Goal: Information Seeking & Learning: Find specific fact

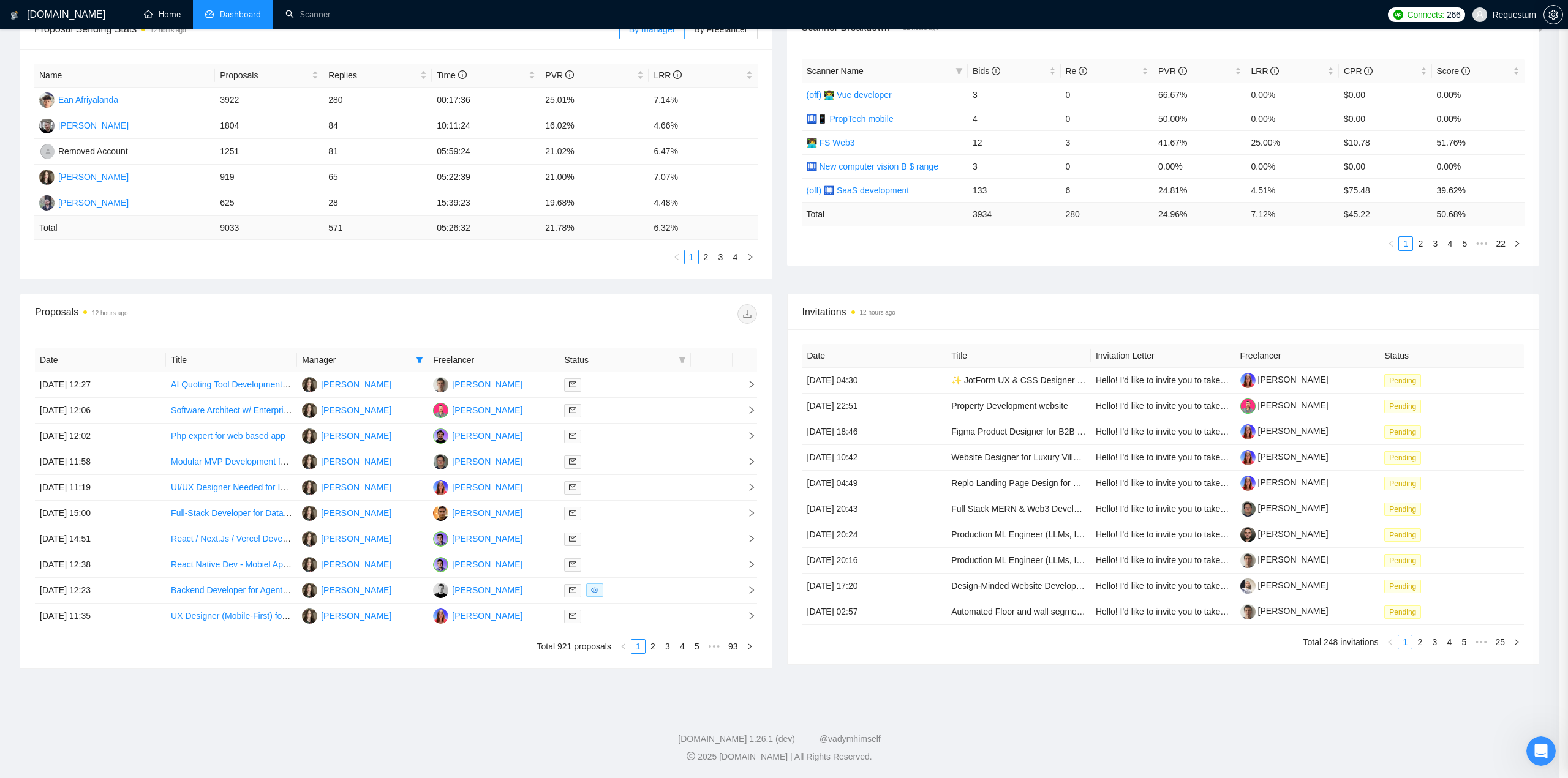
scroll to position [31, 0]
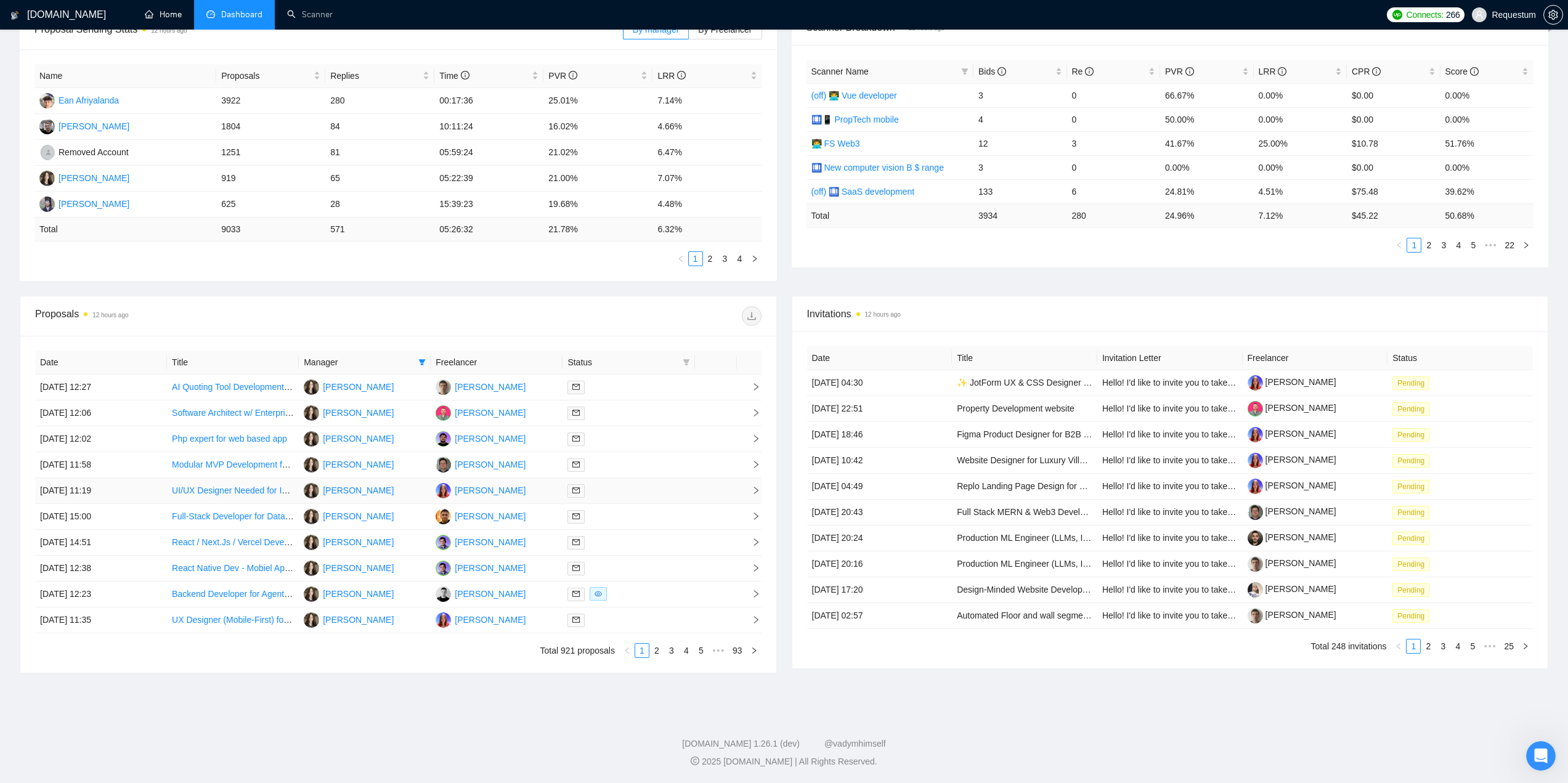
click at [515, 481] on td "[PERSON_NAME]" at bounding box center [496, 491] width 132 height 26
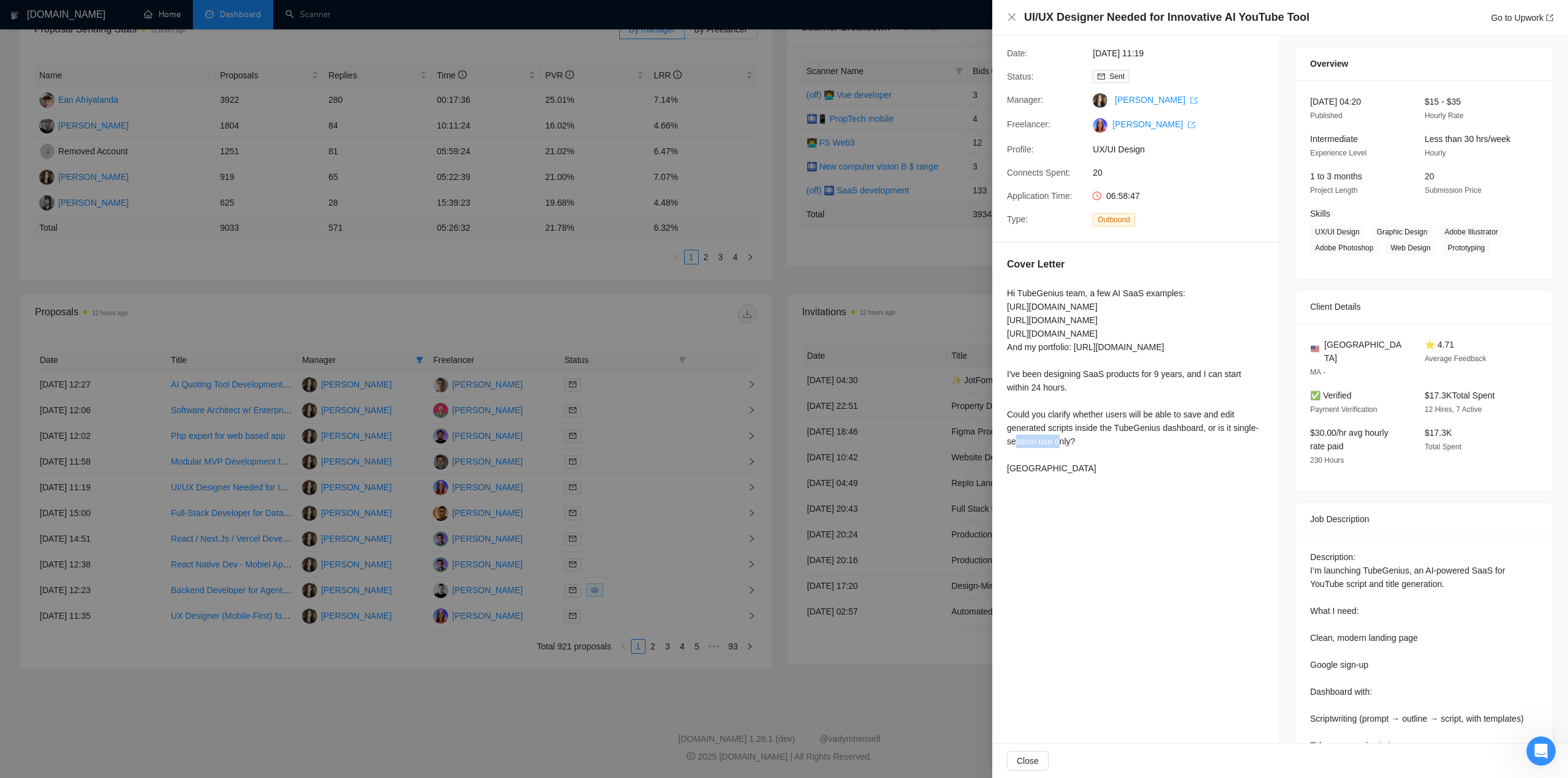
drag, startPoint x: 1139, startPoint y: 415, endPoint x: 1178, endPoint y: 419, distance: 39.2
click at [1178, 419] on div "Hi TubeGenius team, a few AI SaaS examples: https://www.figma.com/design/zV00bs…" at bounding box center [1135, 381] width 258 height 189
copy div "for 9 years"
click at [595, 520] on div at bounding box center [784, 389] width 1568 height 778
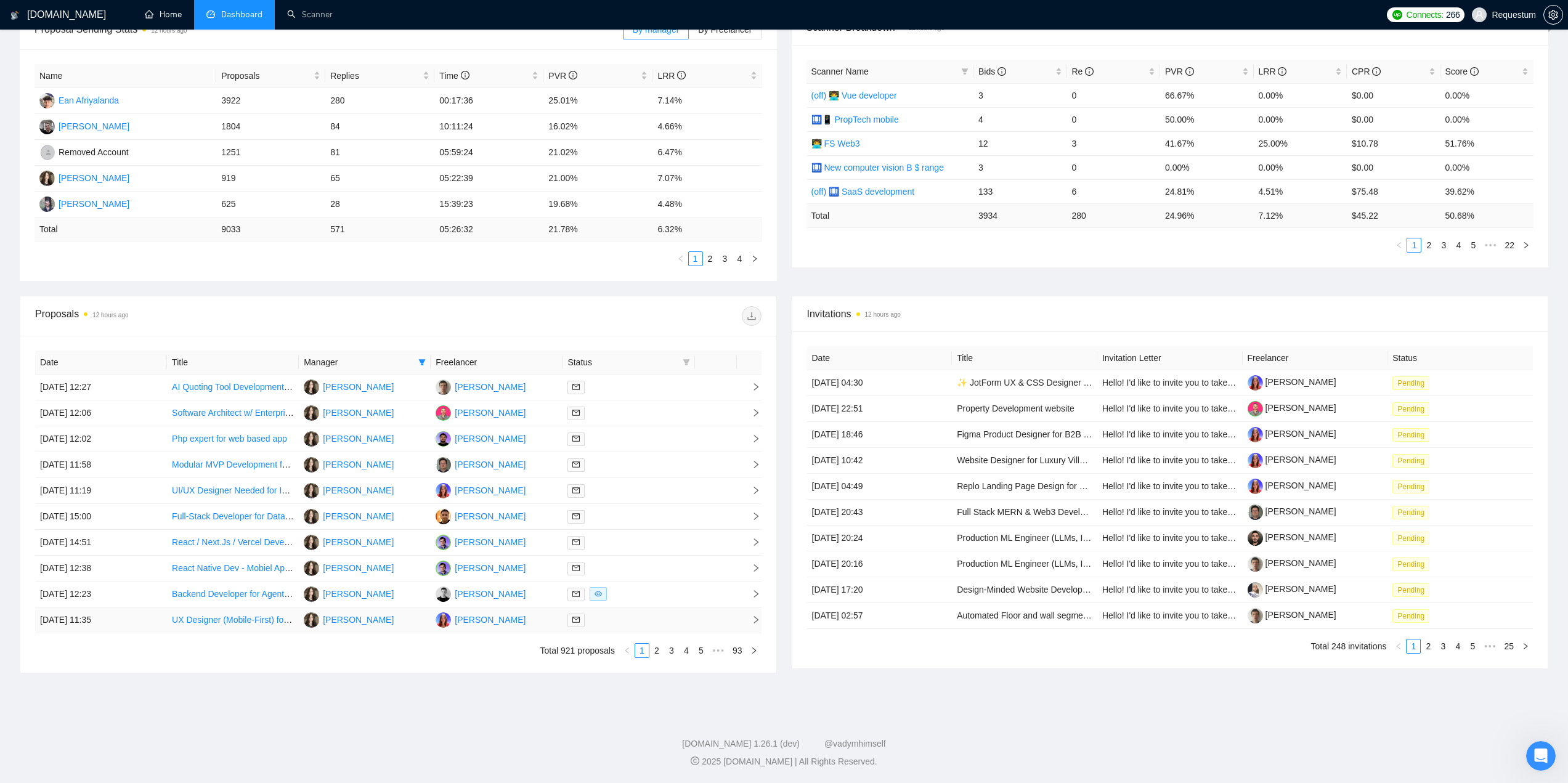
click at [633, 620] on div at bounding box center [628, 619] width 122 height 14
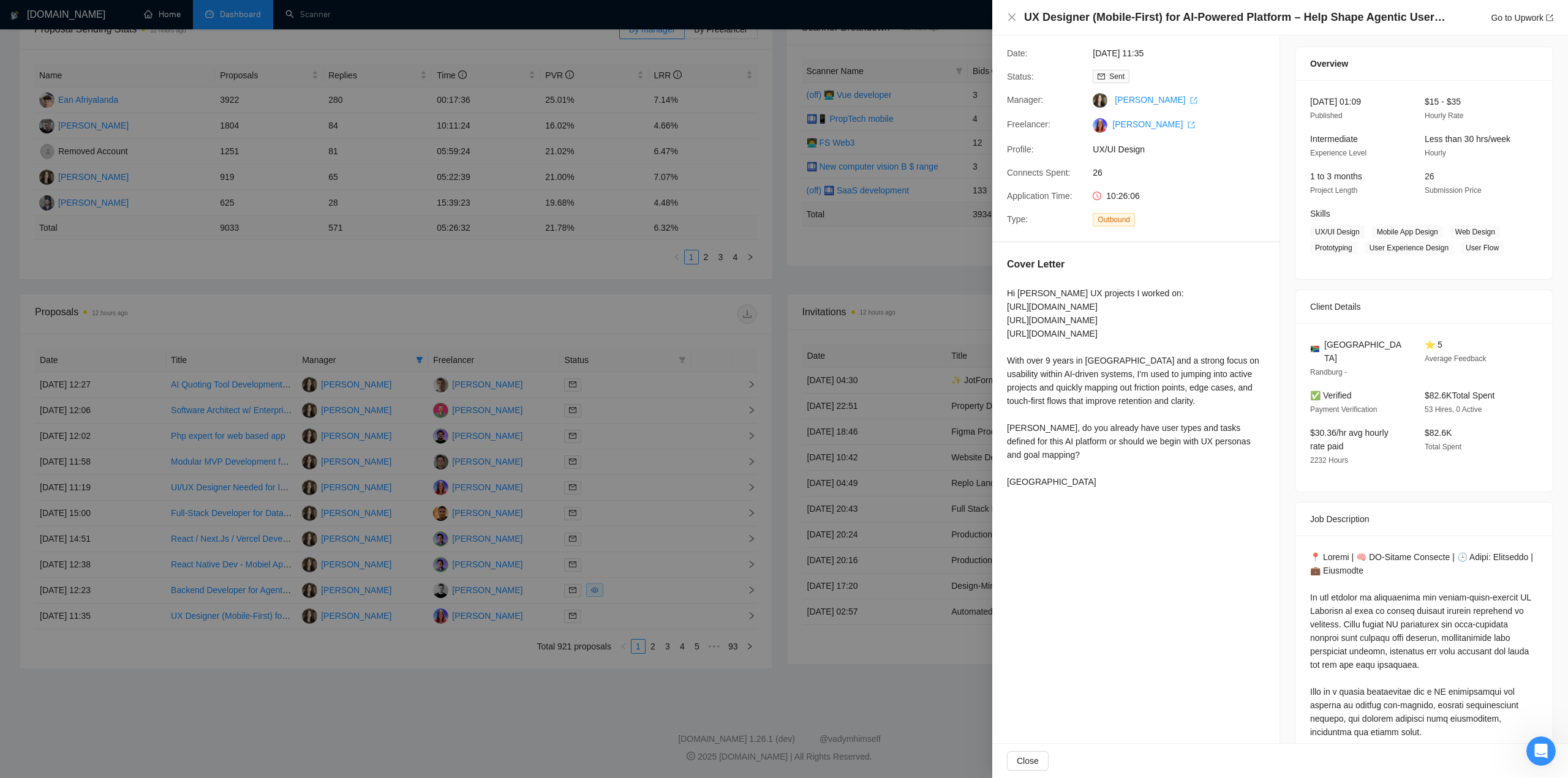
click at [843, 736] on div at bounding box center [784, 389] width 1568 height 778
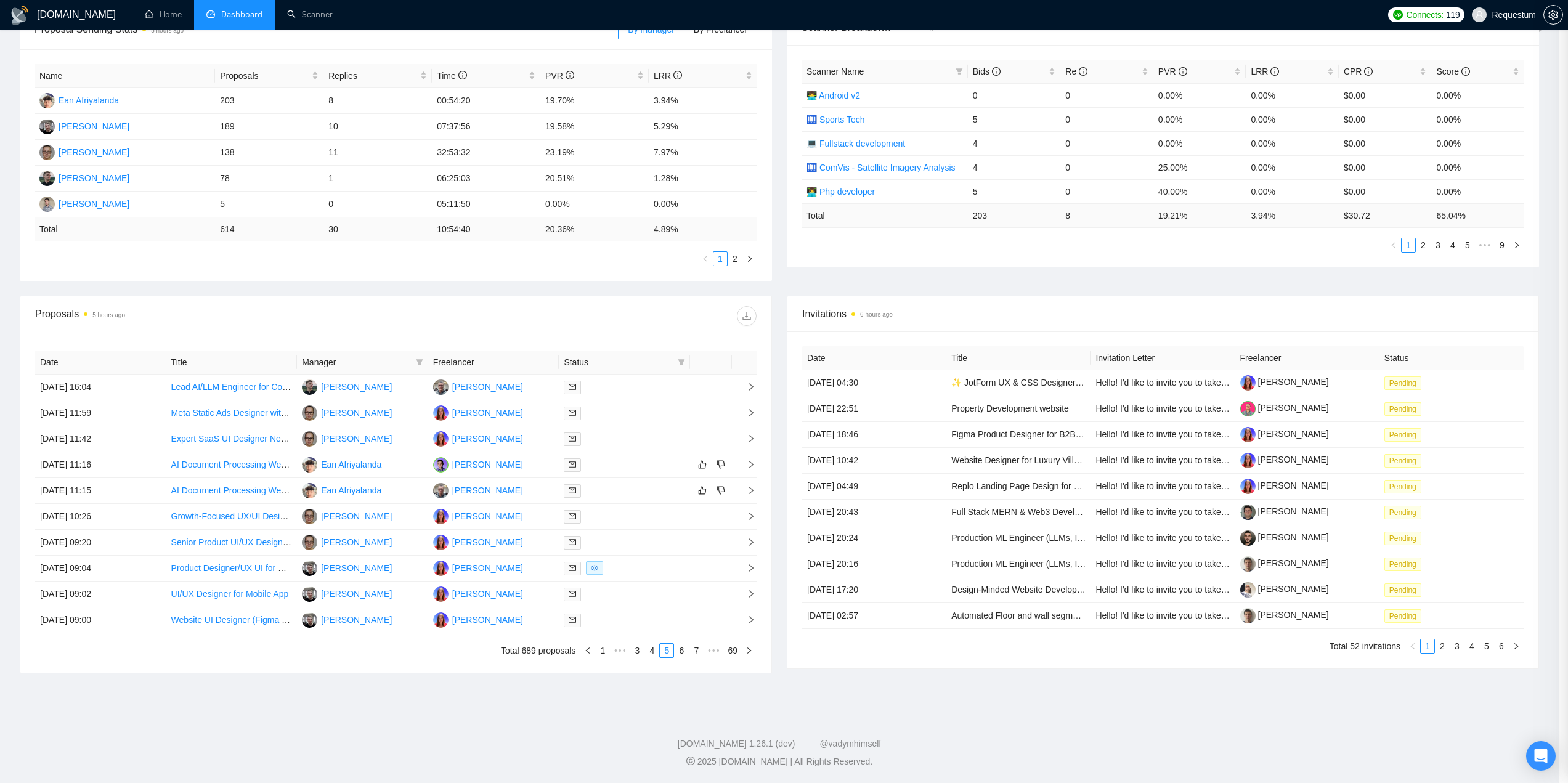
scroll to position [121, 0]
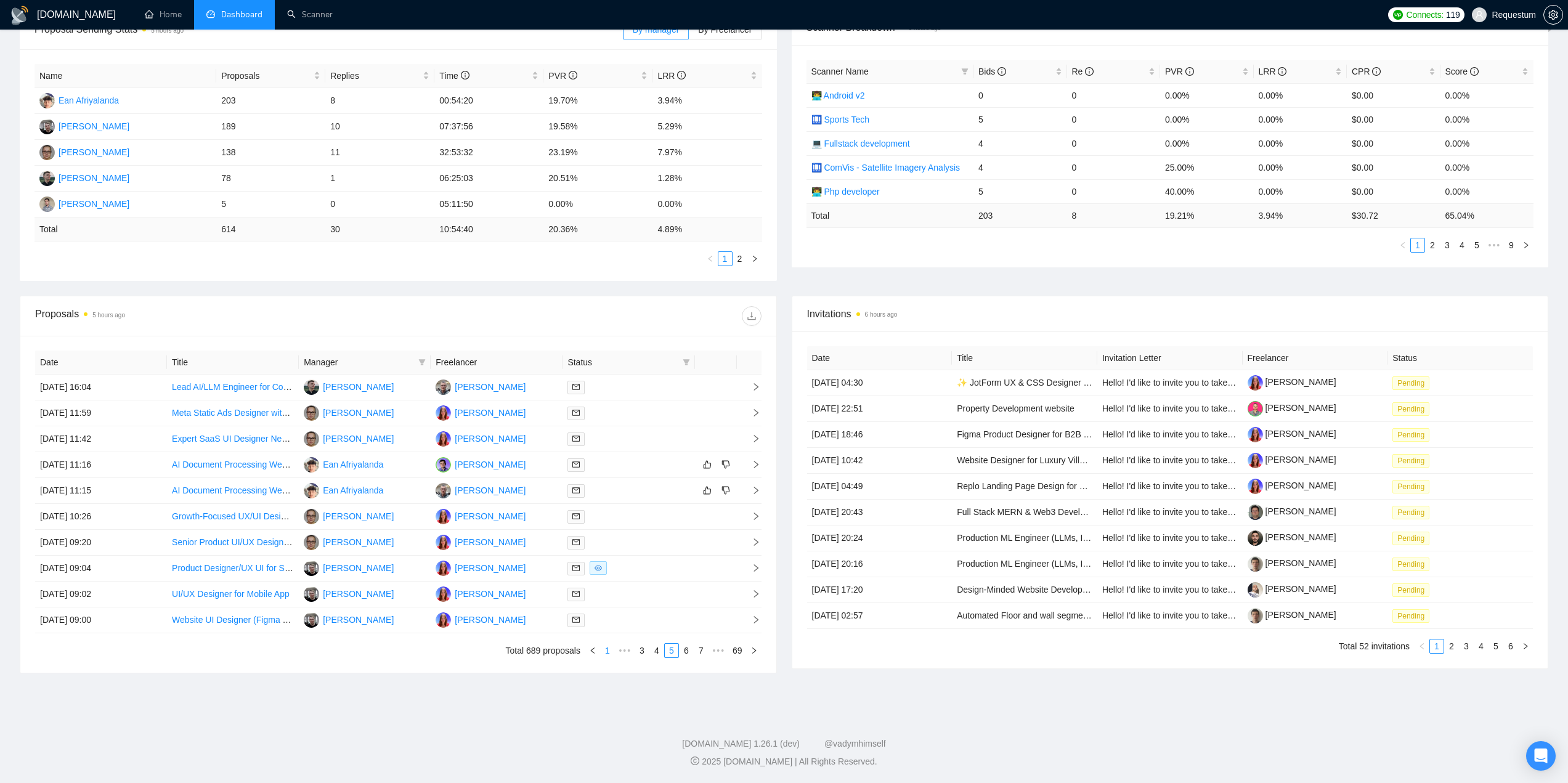
click at [608, 653] on link "1" at bounding box center [607, 650] width 14 height 14
click at [658, 654] on link "2" at bounding box center [657, 650] width 14 height 14
click at [627, 443] on div at bounding box center [628, 439] width 122 height 14
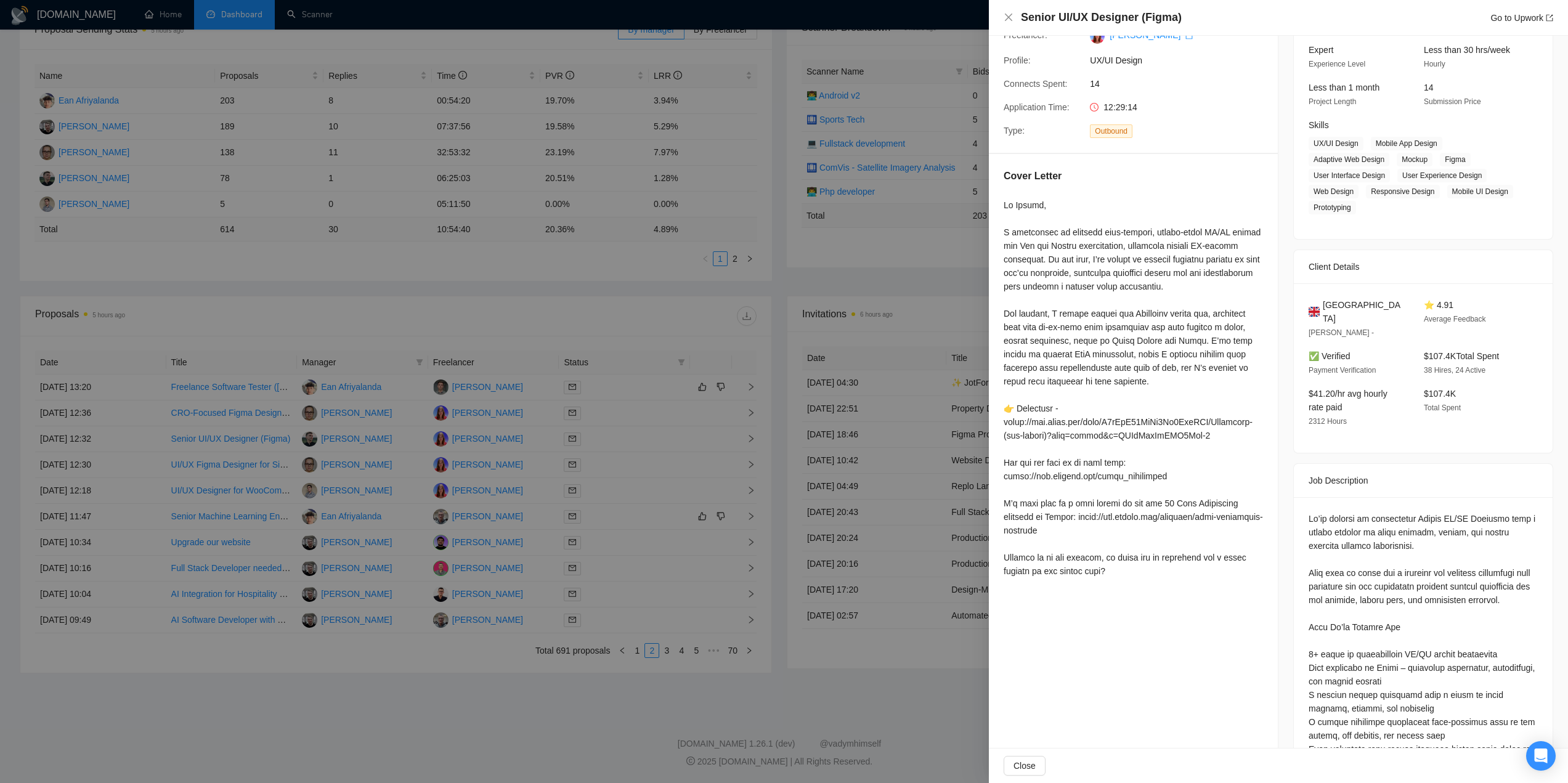
click at [727, 701] on div at bounding box center [784, 391] width 1568 height 783
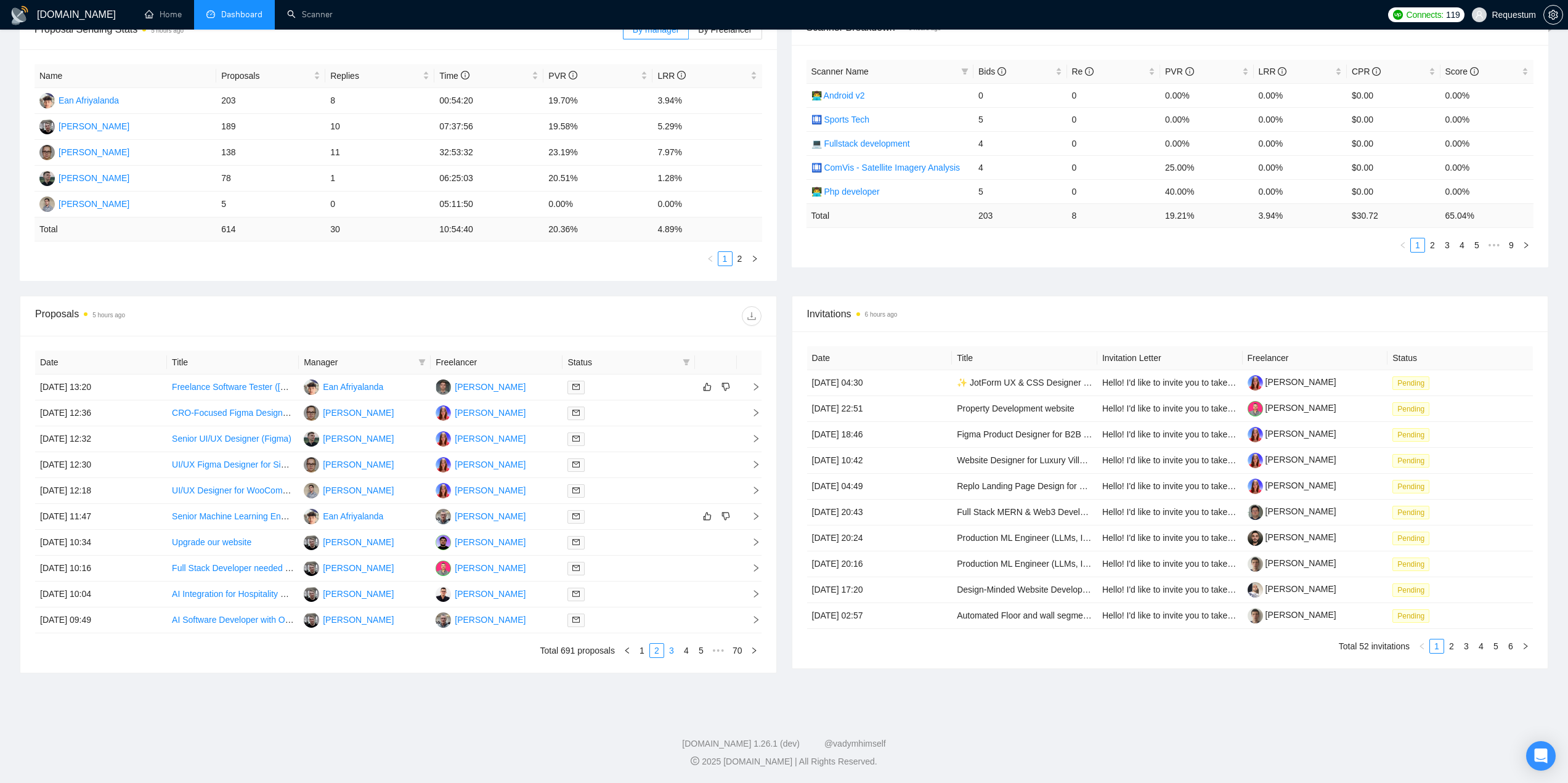
click at [665, 653] on link "3" at bounding box center [672, 650] width 14 height 14
click at [688, 650] on link "4" at bounding box center [686, 650] width 14 height 14
click at [685, 653] on link "5" at bounding box center [686, 650] width 14 height 14
click at [690, 651] on link "6" at bounding box center [686, 650] width 14 height 14
click at [686, 653] on link "7" at bounding box center [686, 650] width 14 height 14
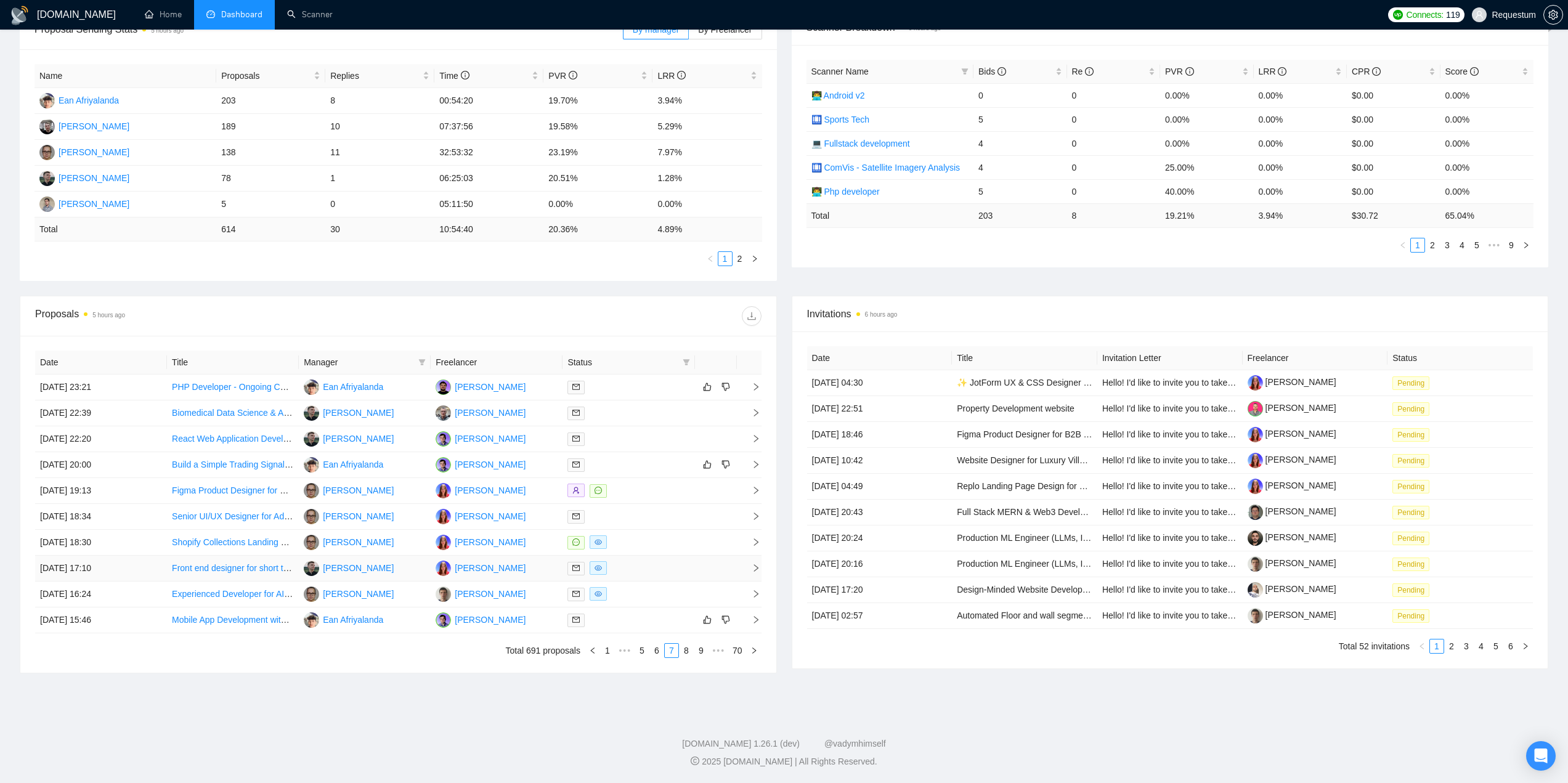
click at [648, 565] on div at bounding box center [628, 568] width 122 height 14
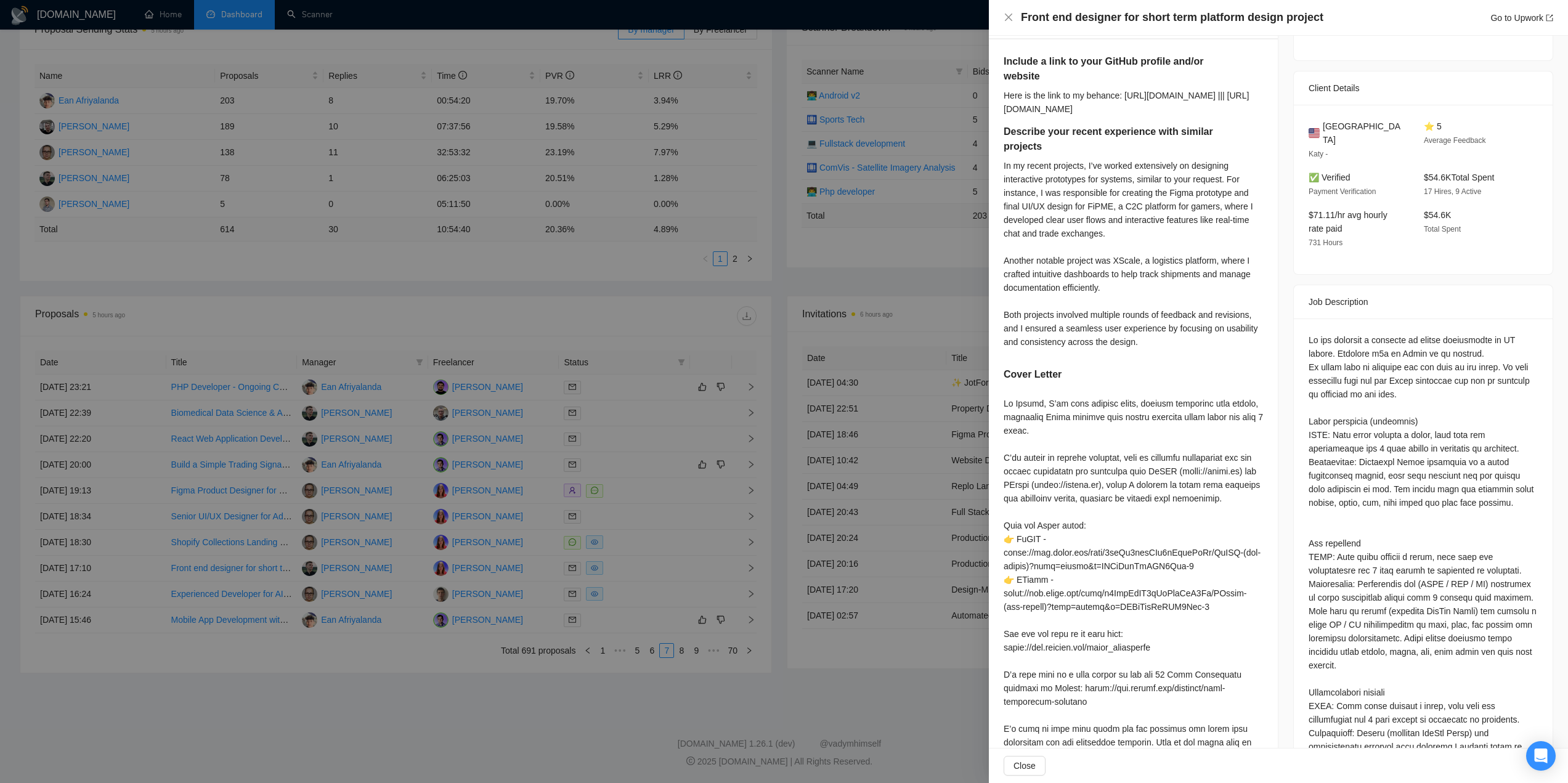
scroll to position [244, 0]
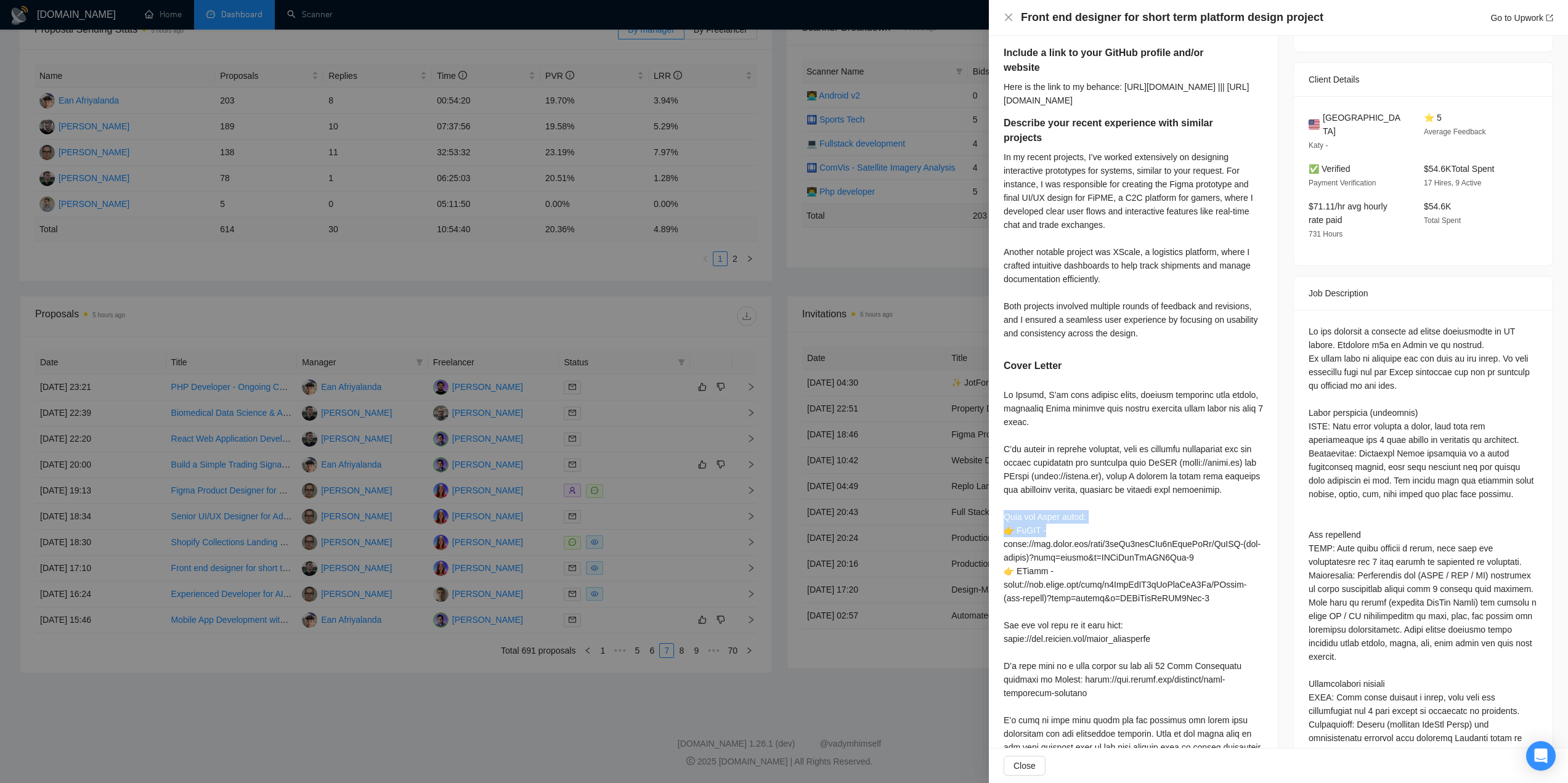
drag, startPoint x: 1004, startPoint y: 544, endPoint x: 1098, endPoint y: 556, distance: 94.8
click at [1098, 556] on div at bounding box center [1133, 599] width 259 height 421
copy div "Here are Figma files: 👉 FiPME -"
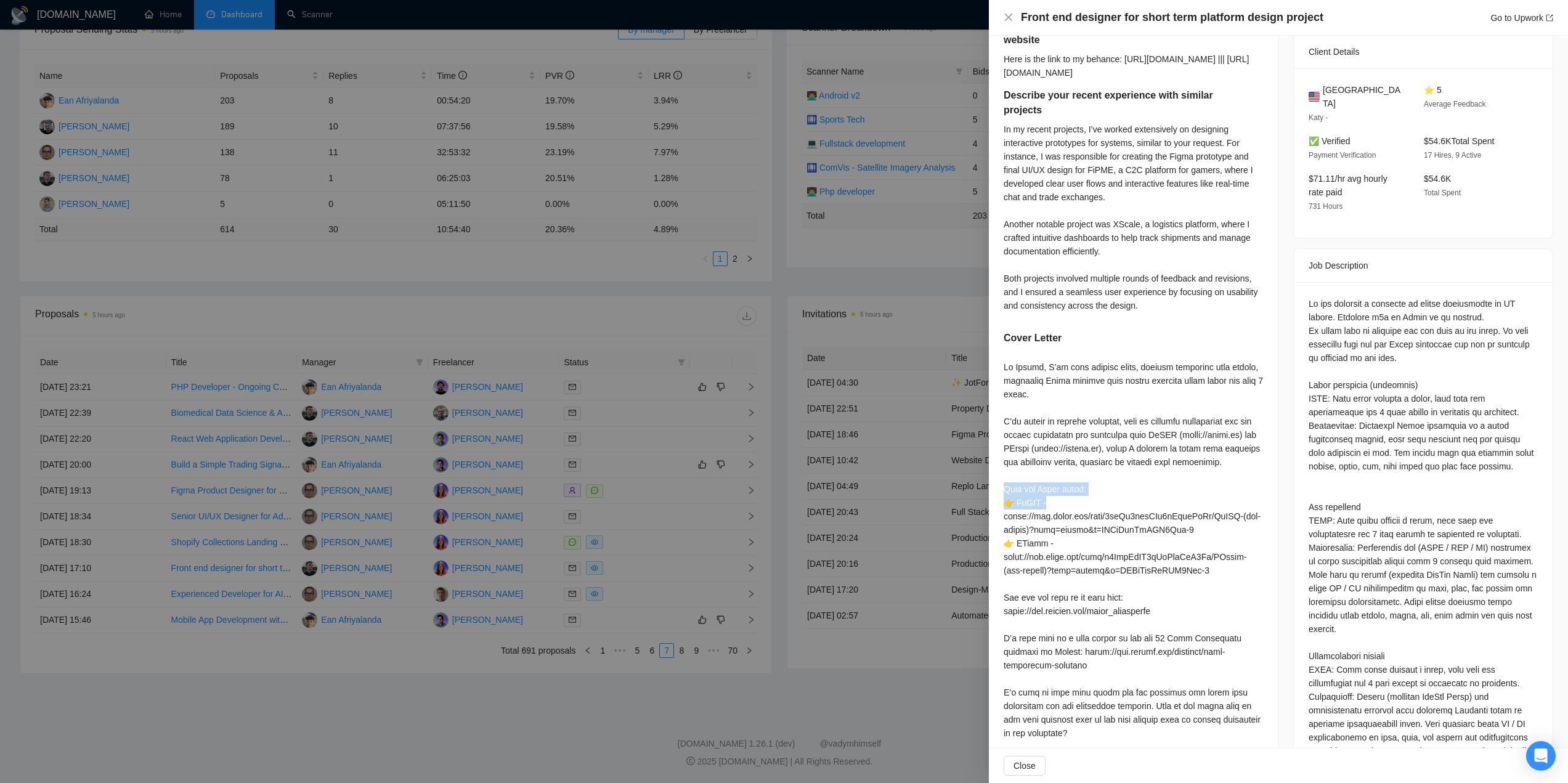
scroll to position [367, 0]
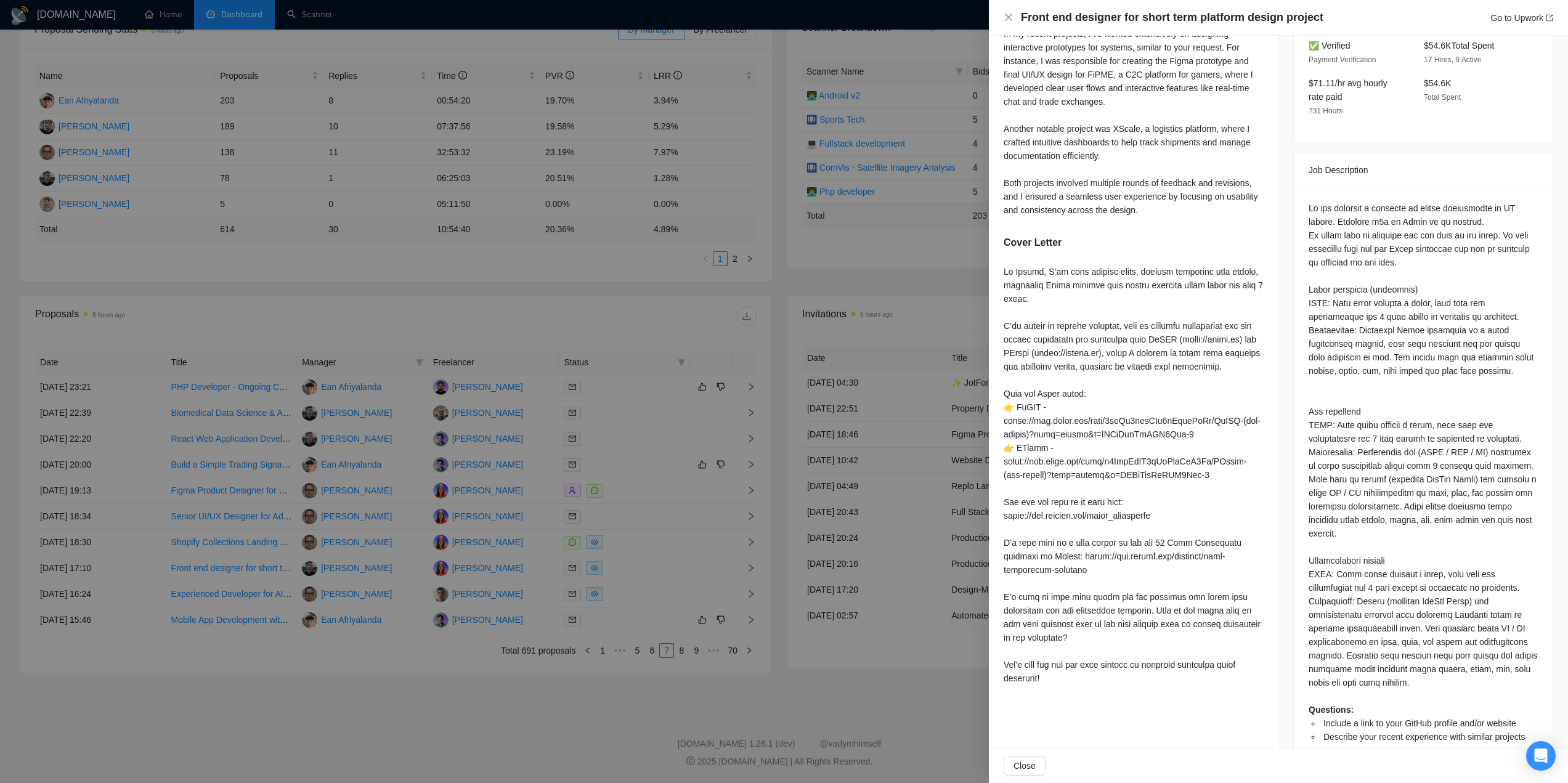
click at [519, 308] on div at bounding box center [784, 391] width 1568 height 783
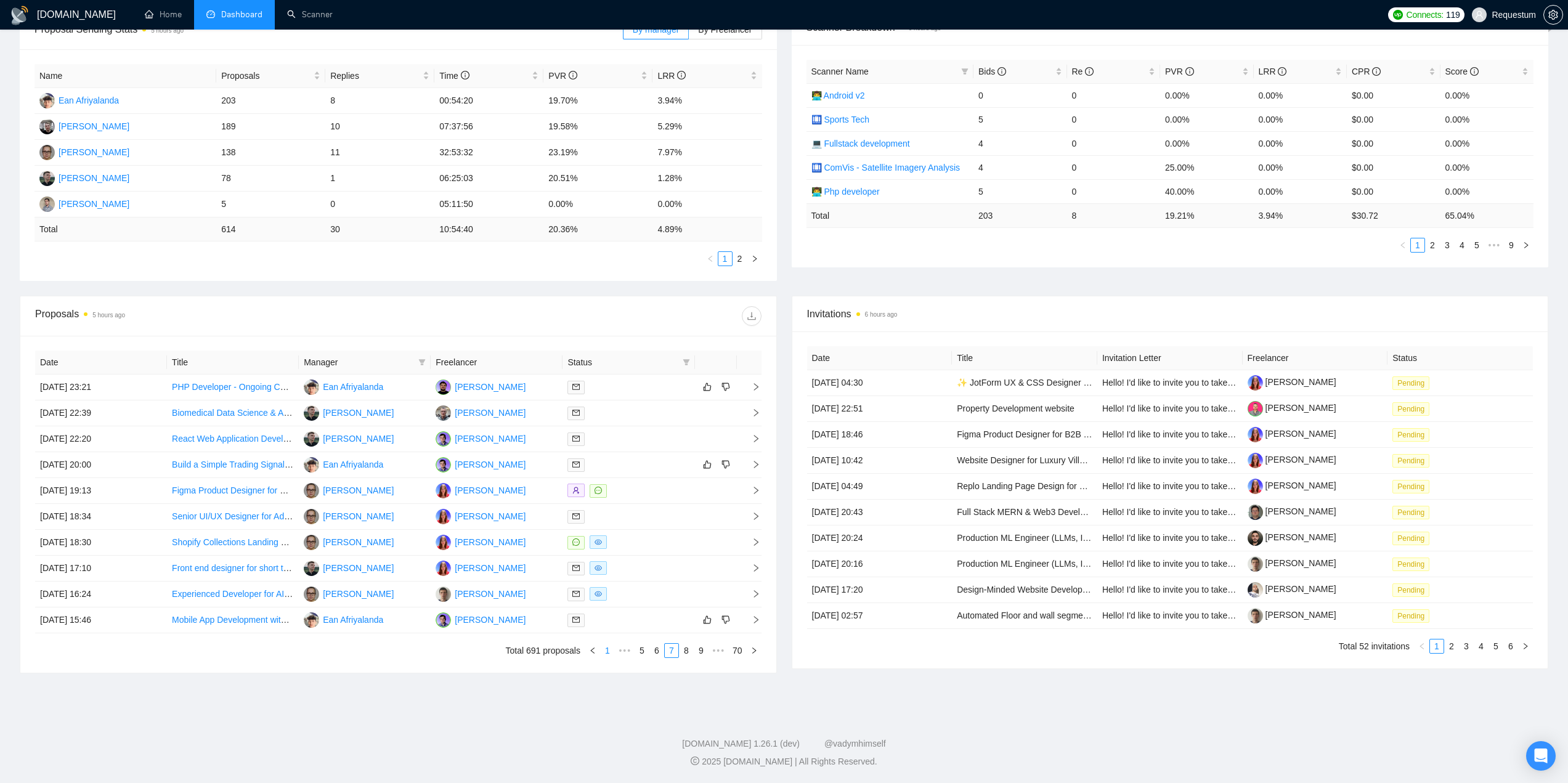
click at [607, 652] on link "1" at bounding box center [607, 650] width 14 height 14
click at [643, 459] on div at bounding box center [628, 465] width 122 height 14
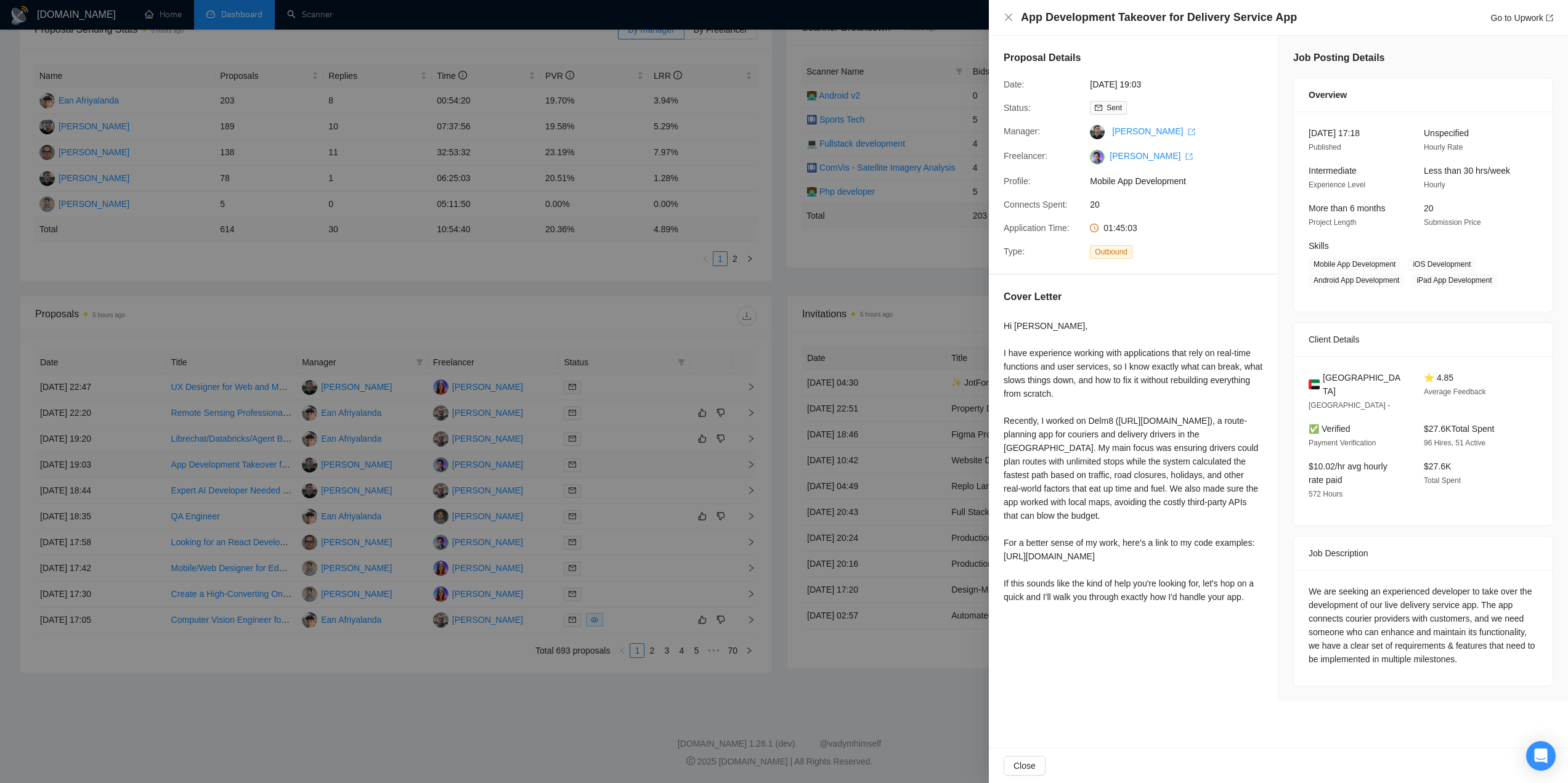
scroll to position [0, 0]
click at [637, 478] on div at bounding box center [784, 391] width 1568 height 783
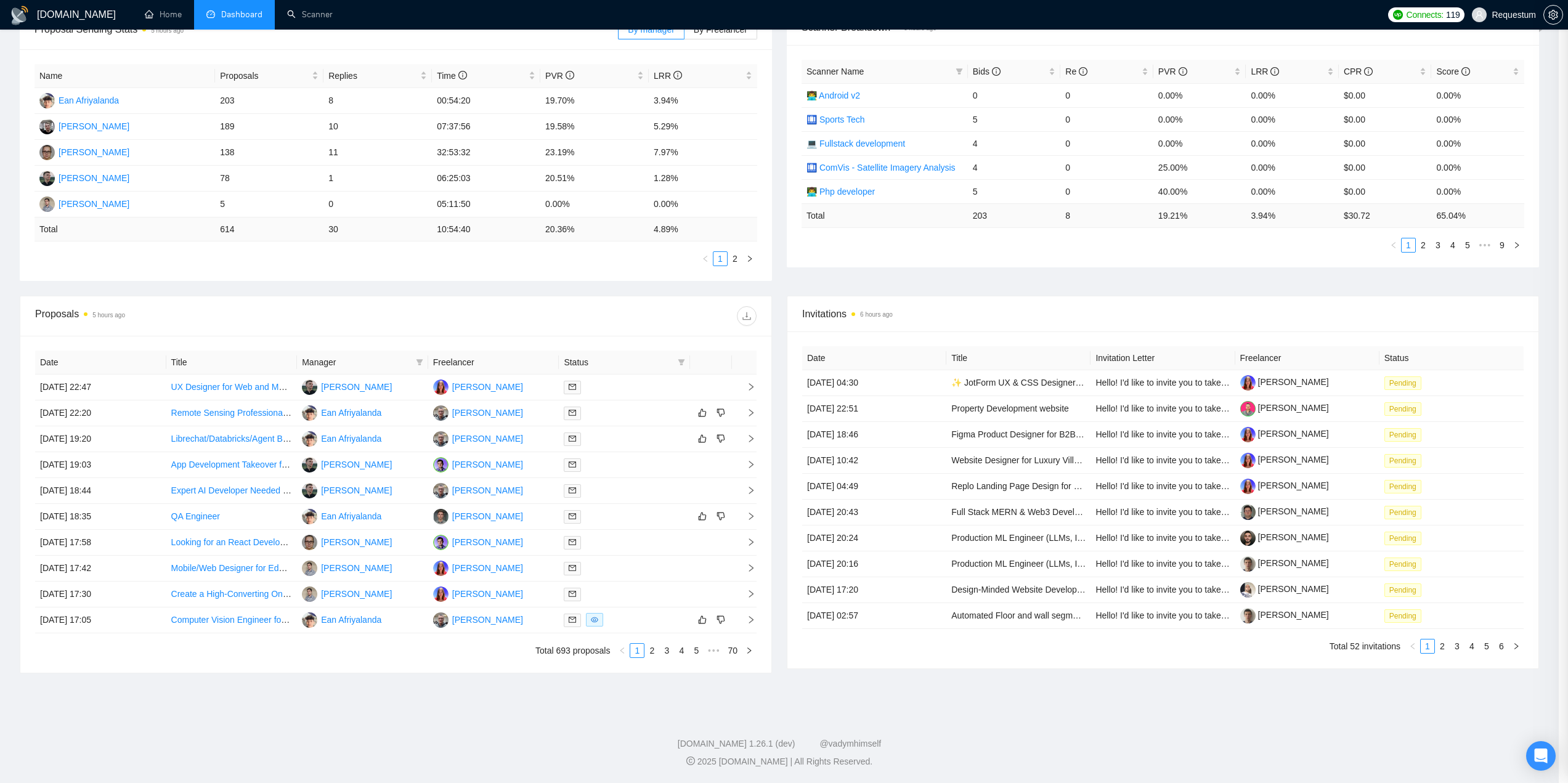
click at [632, 492] on div at bounding box center [784, 391] width 1568 height 783
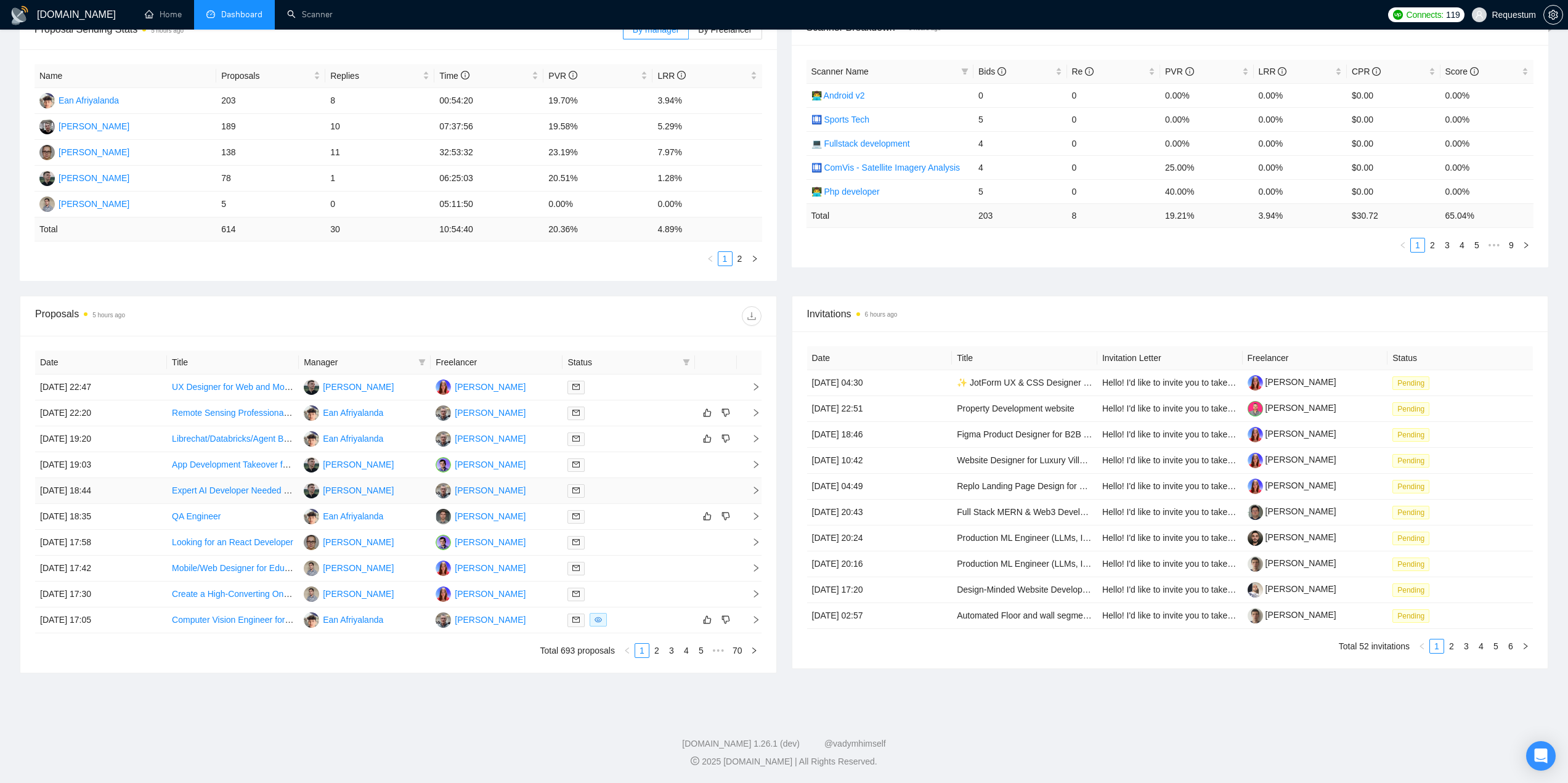
click at [632, 492] on div at bounding box center [628, 490] width 122 height 14
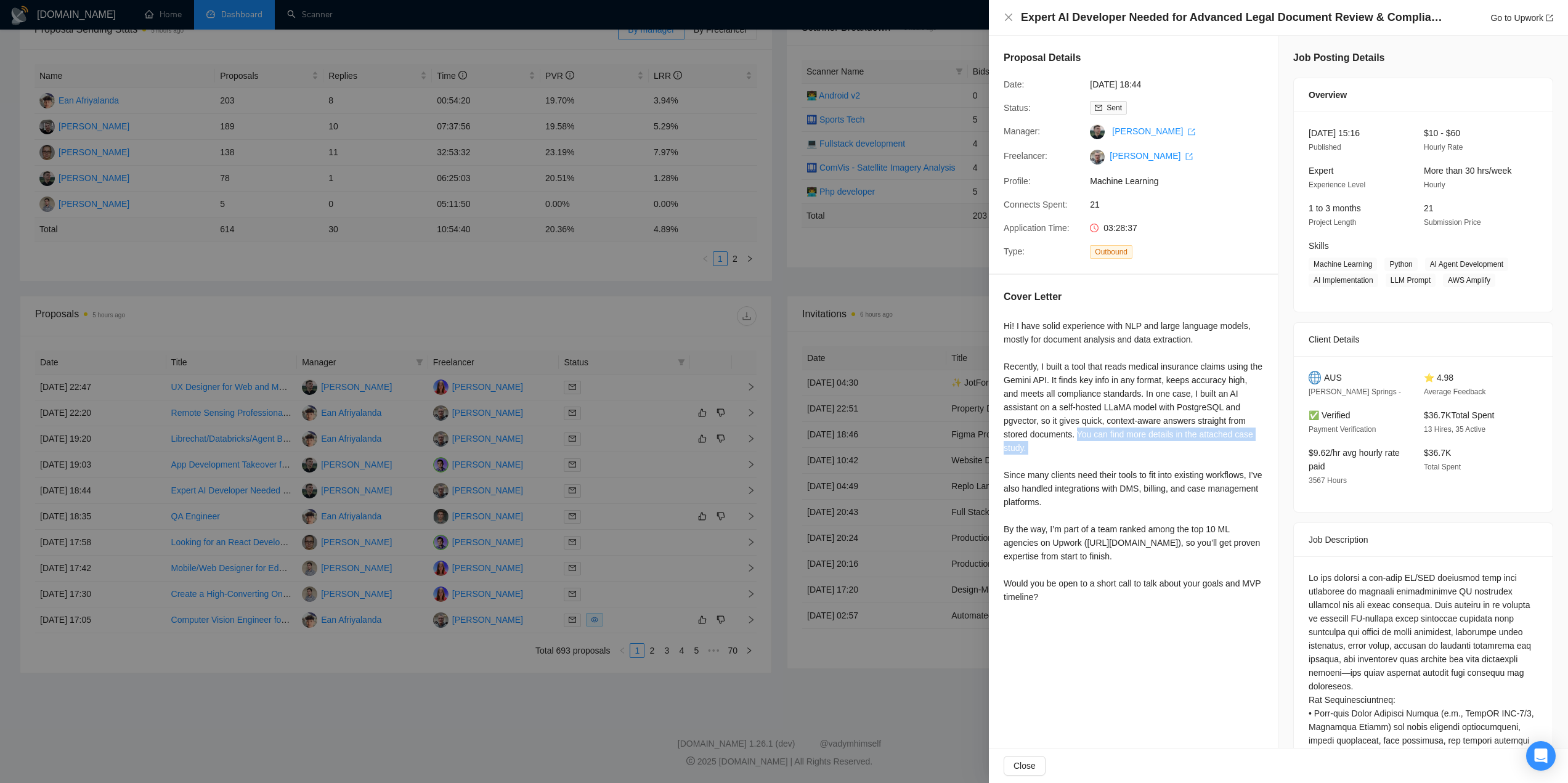
drag, startPoint x: 1077, startPoint y: 435, endPoint x: 1100, endPoint y: 461, distance: 34.7
click at [1100, 461] on div "Hi! I have solid experience with NLP and large language models, mostly for docu…" at bounding box center [1133, 461] width 259 height 285
copy div "You can find more details in the attached case study."
